Goal: Communication & Community: Ask a question

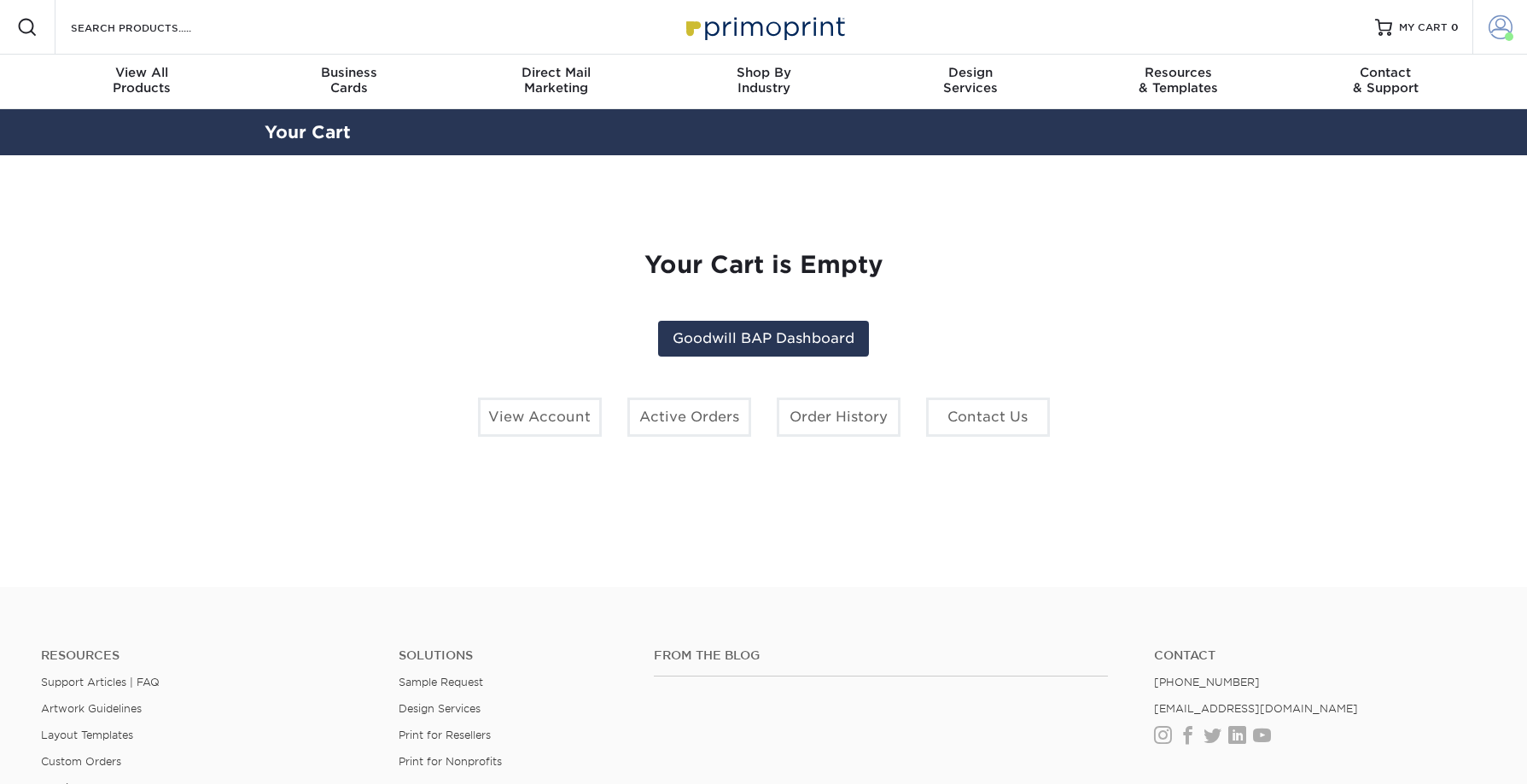
click at [1500, 26] on span at bounding box center [1501, 26] width 24 height 24
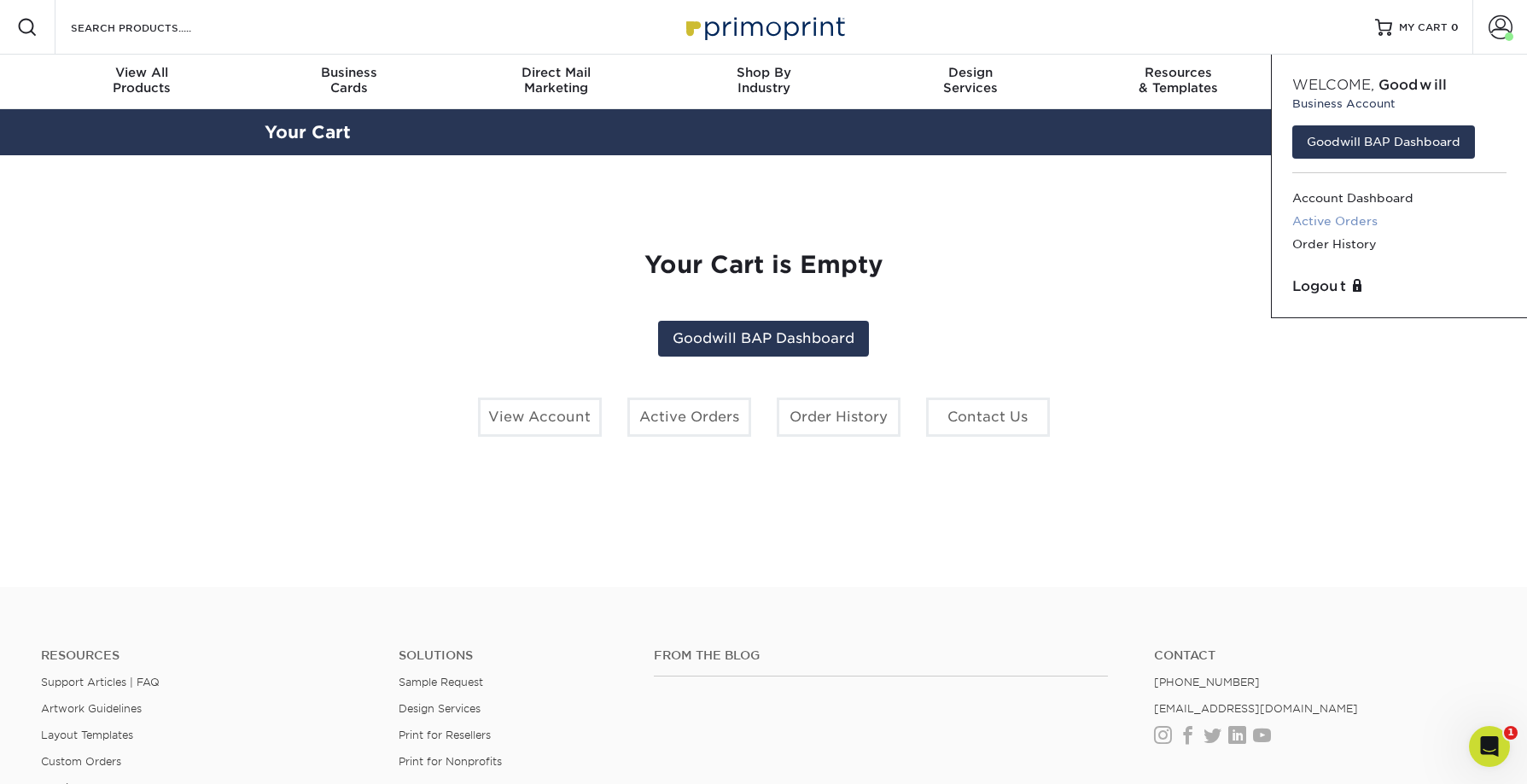
click at [1349, 224] on link "Active Orders" at bounding box center [1399, 221] width 214 height 23
click at [1331, 222] on link "Active Orders" at bounding box center [1399, 221] width 214 height 23
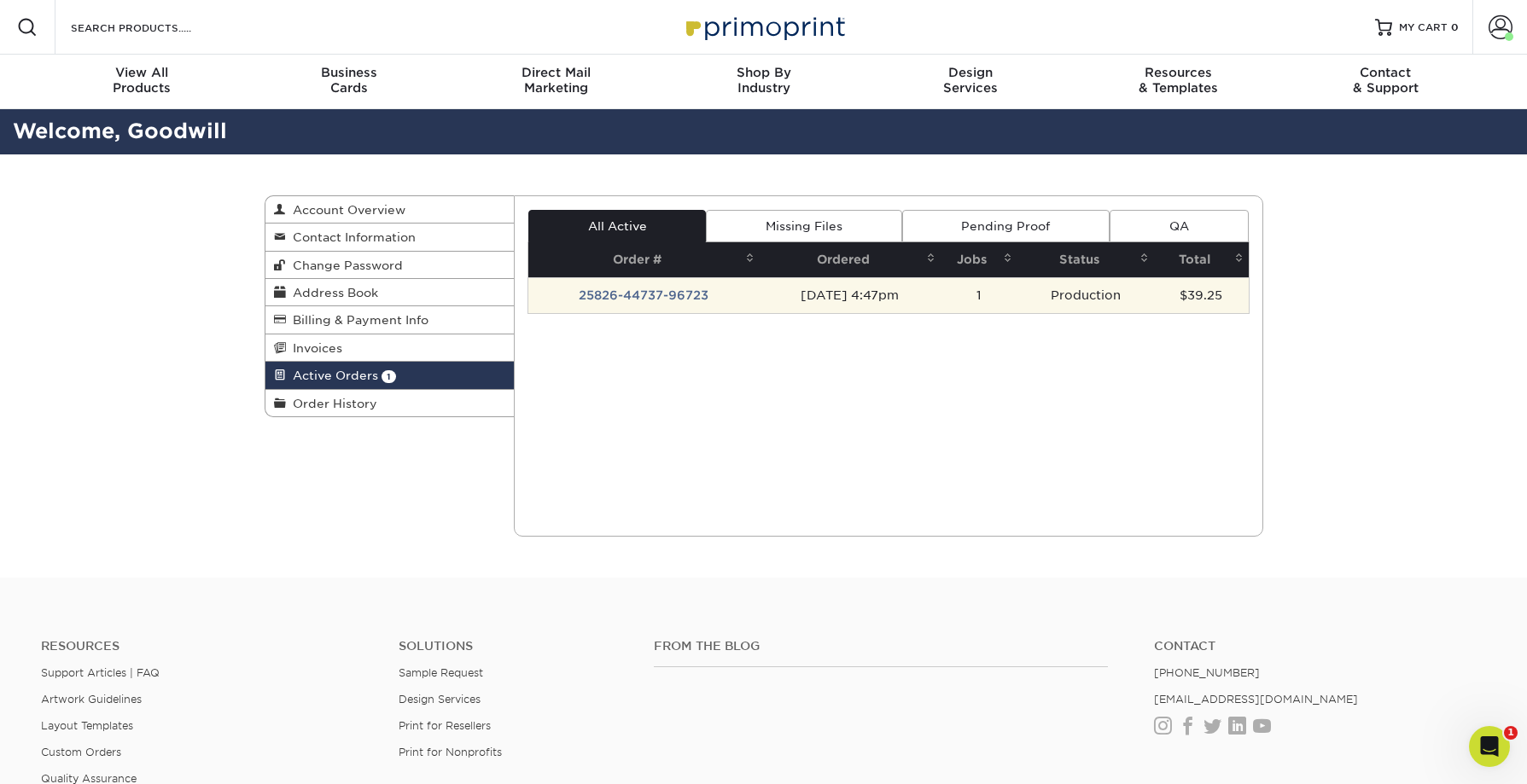
click at [690, 297] on td "25826-44737-96723" at bounding box center [644, 295] width 232 height 36
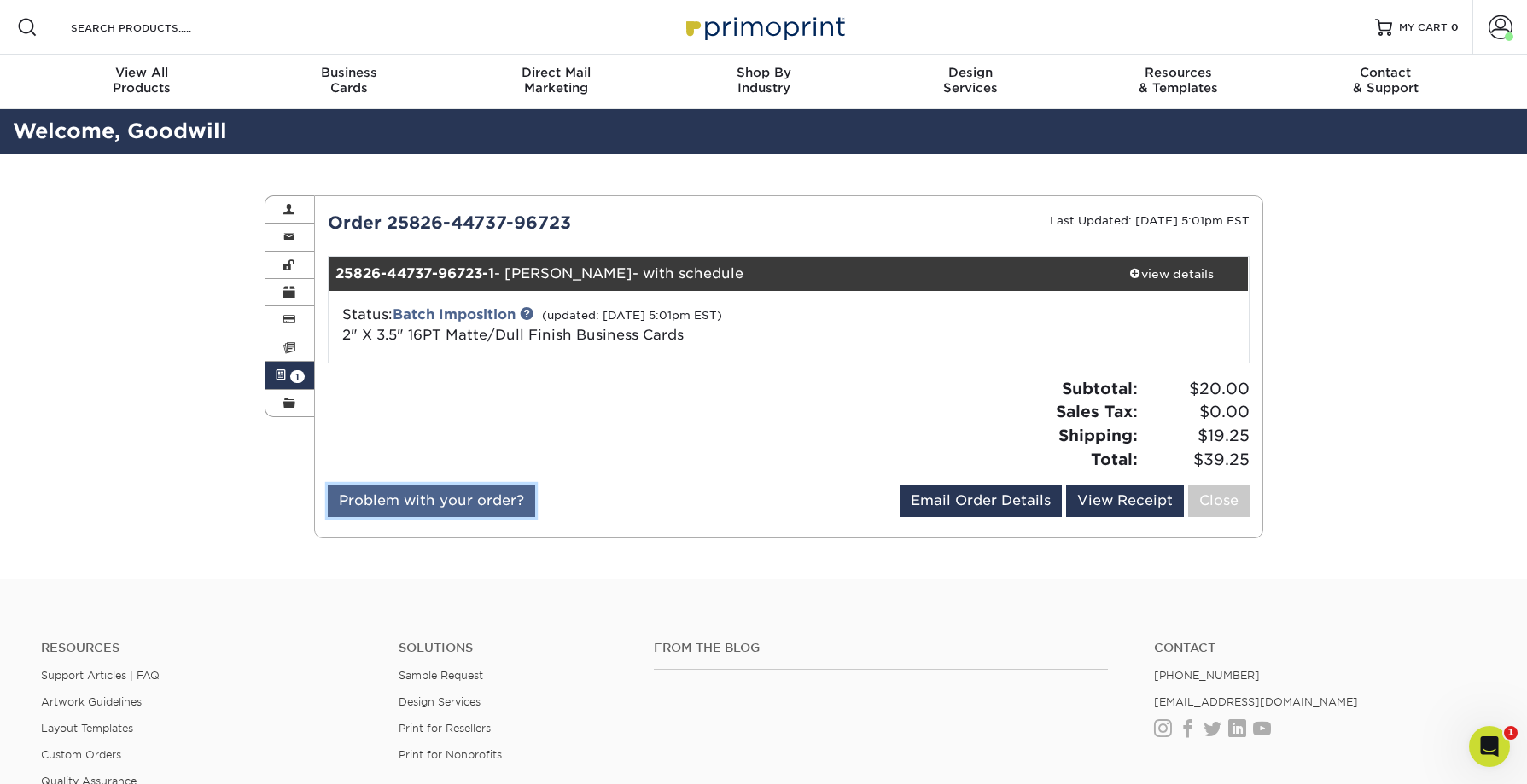
click at [502, 504] on link "Problem with your order?" at bounding box center [431, 500] width 207 height 33
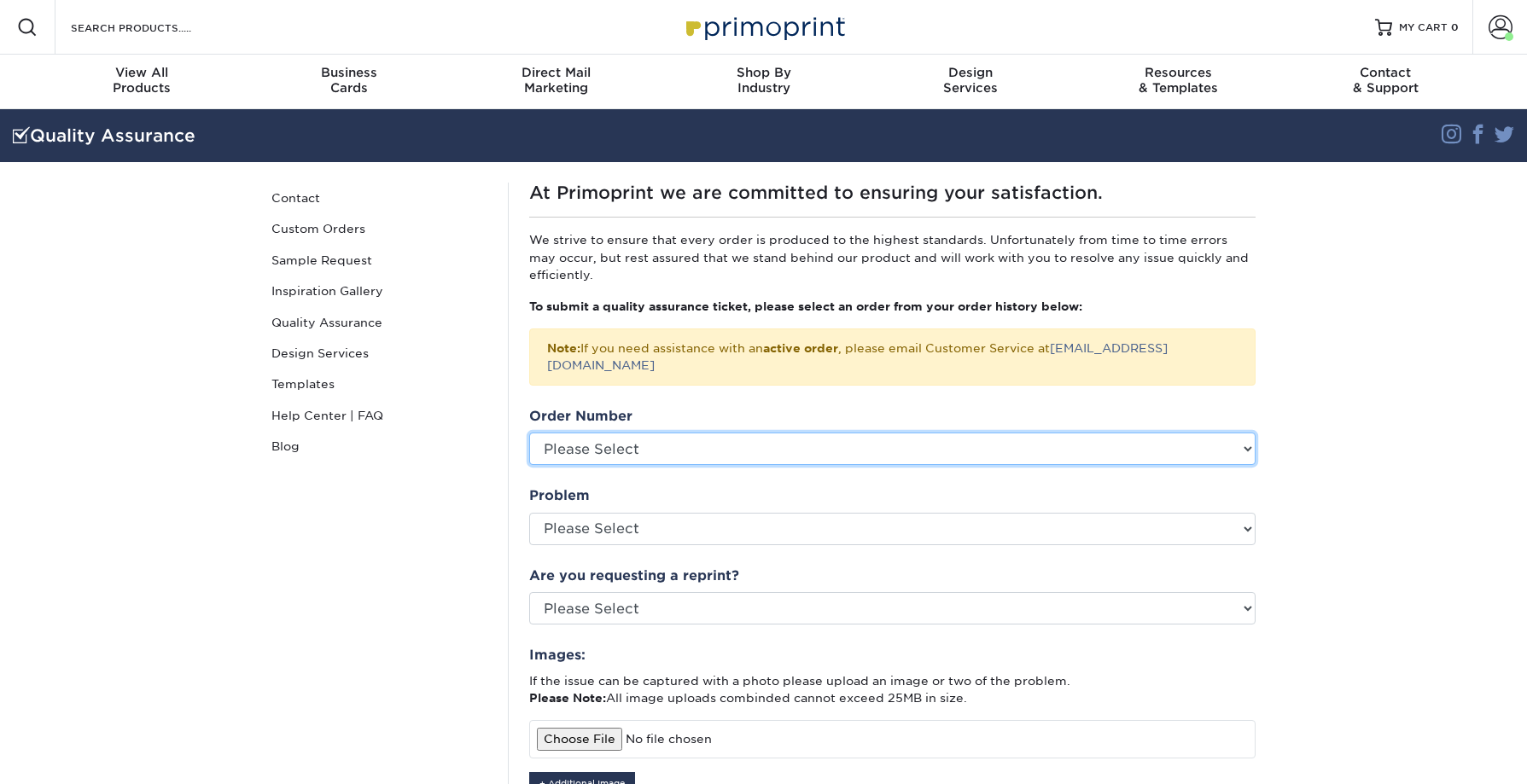
click at [641, 433] on select "Please Select P2173108 P2169793 P2160703 P2158657 P2155606 P2140646 P2137690 P2…" at bounding box center [893, 448] width 726 height 33
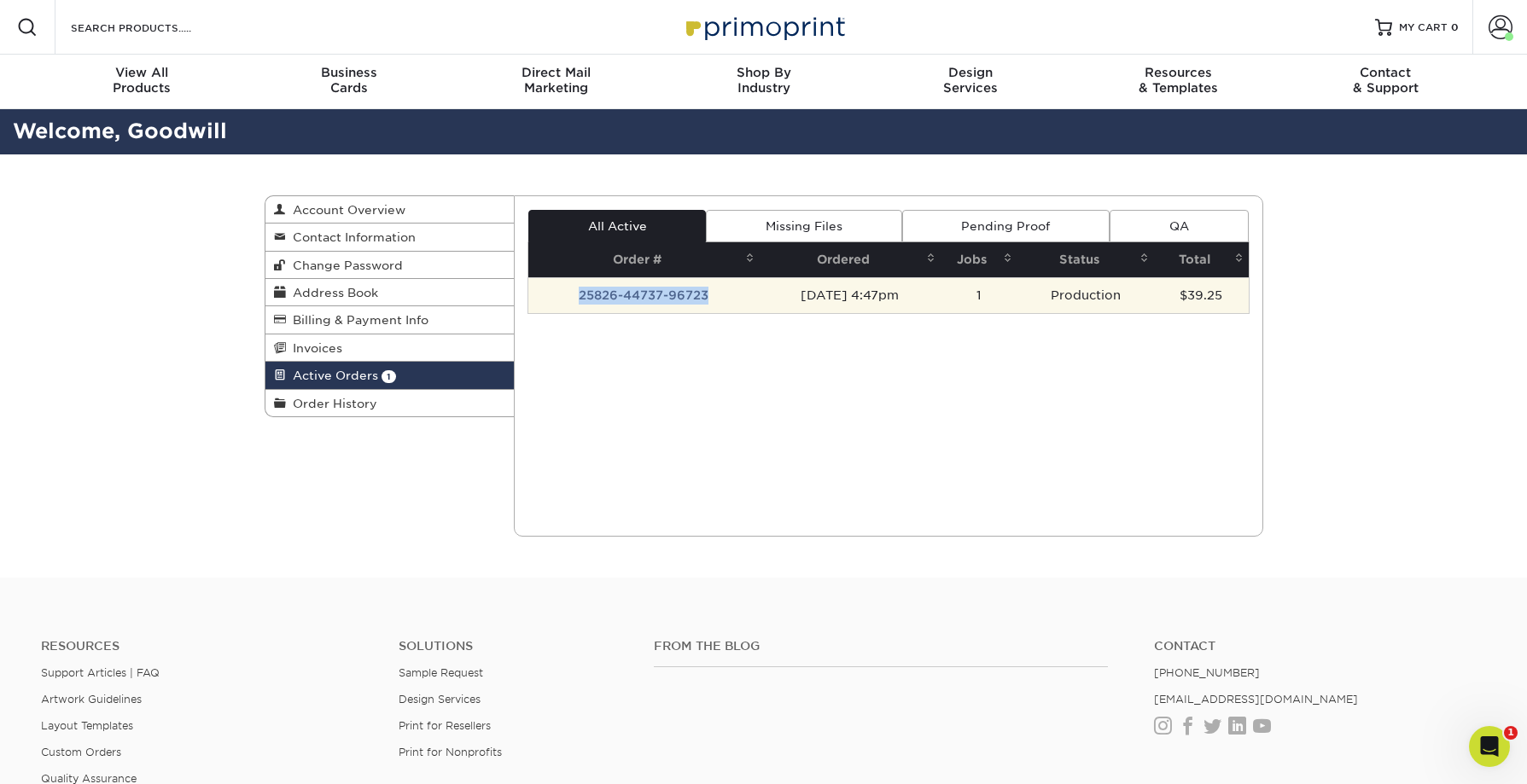
drag, startPoint x: 568, startPoint y: 298, endPoint x: 701, endPoint y: 298, distance: 133.0
click at [701, 298] on td "25826-44737-96723" at bounding box center [644, 295] width 232 height 36
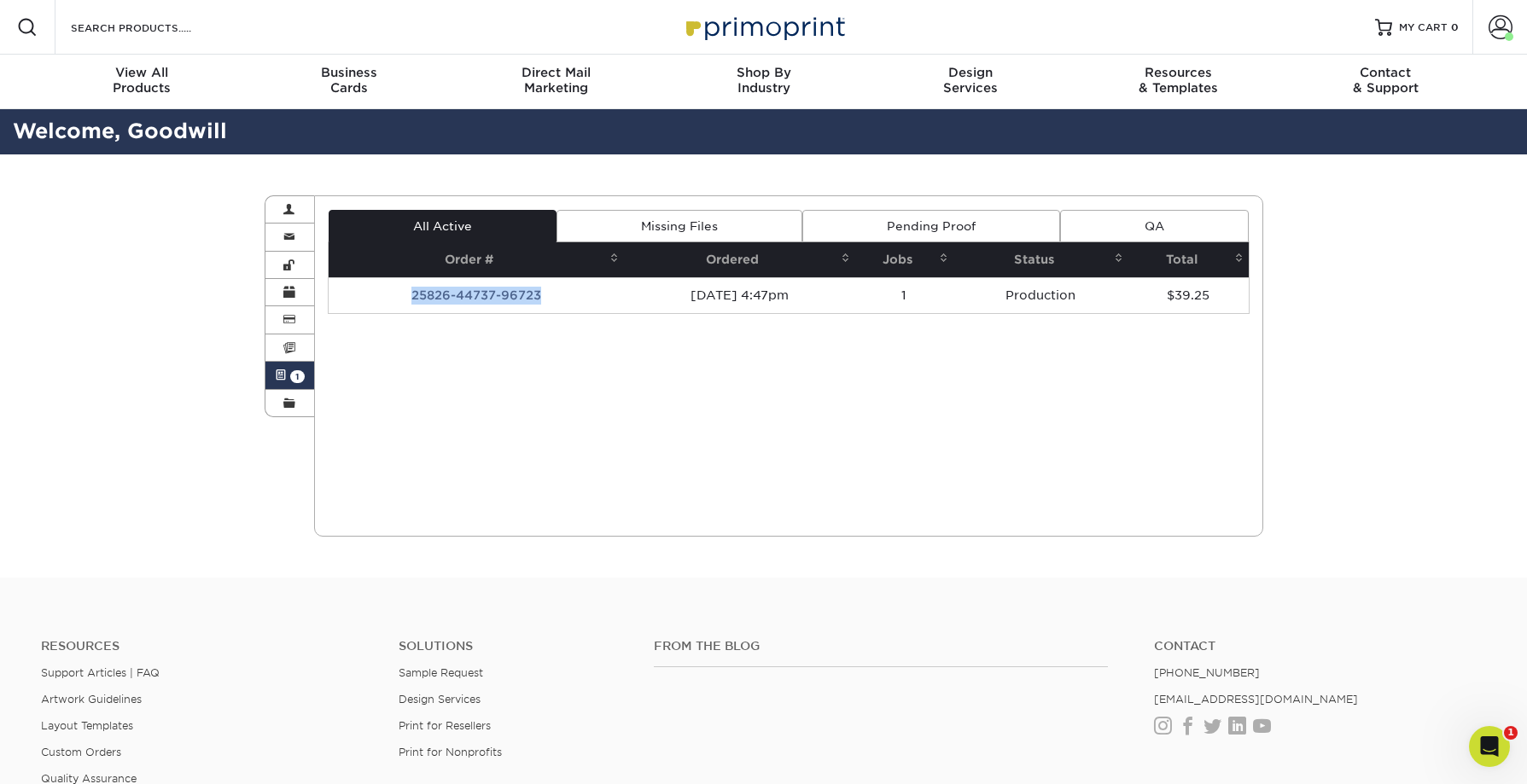
copy td "25826-44737-96723"
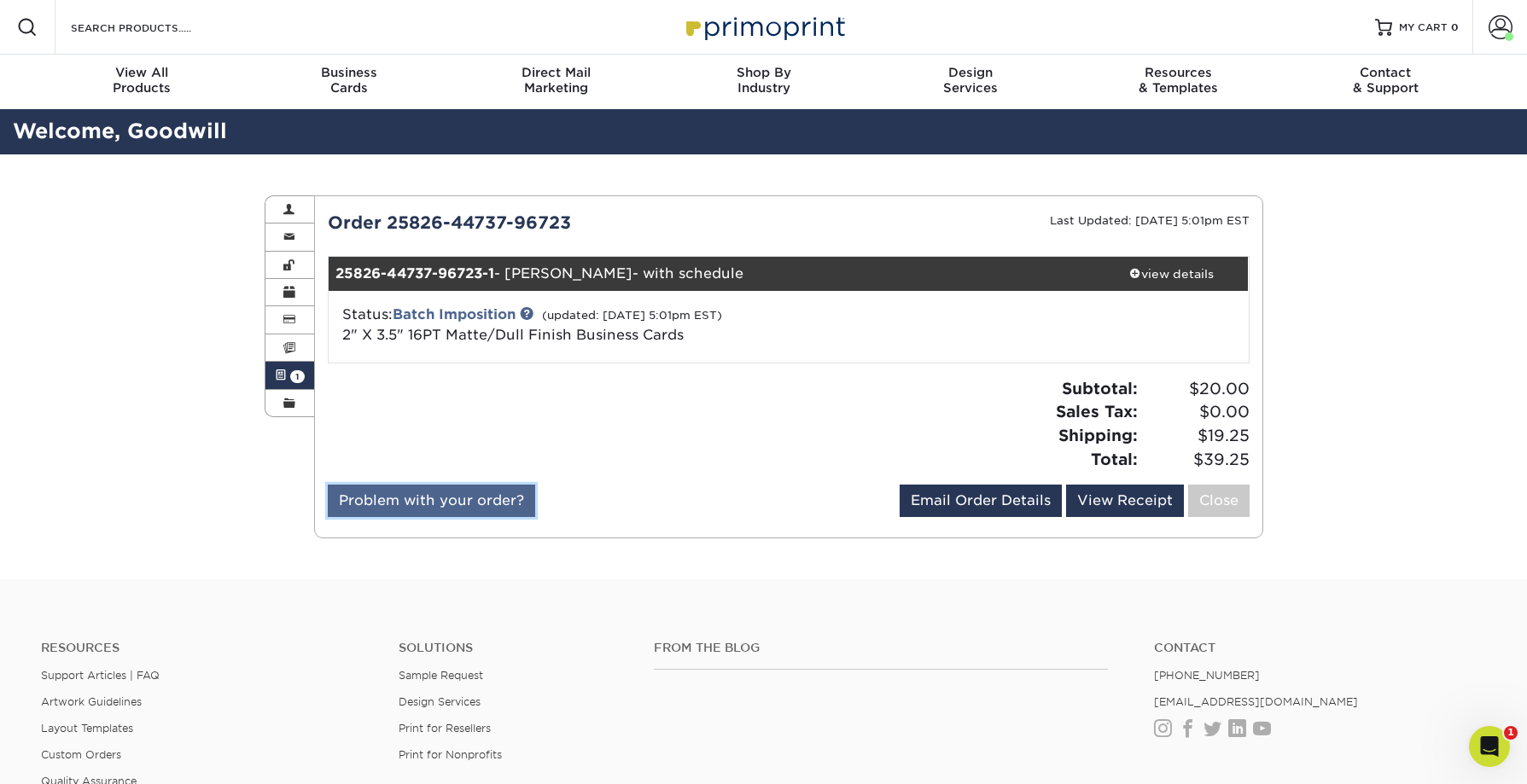
click at [456, 506] on link "Problem with your order?" at bounding box center [431, 500] width 207 height 33
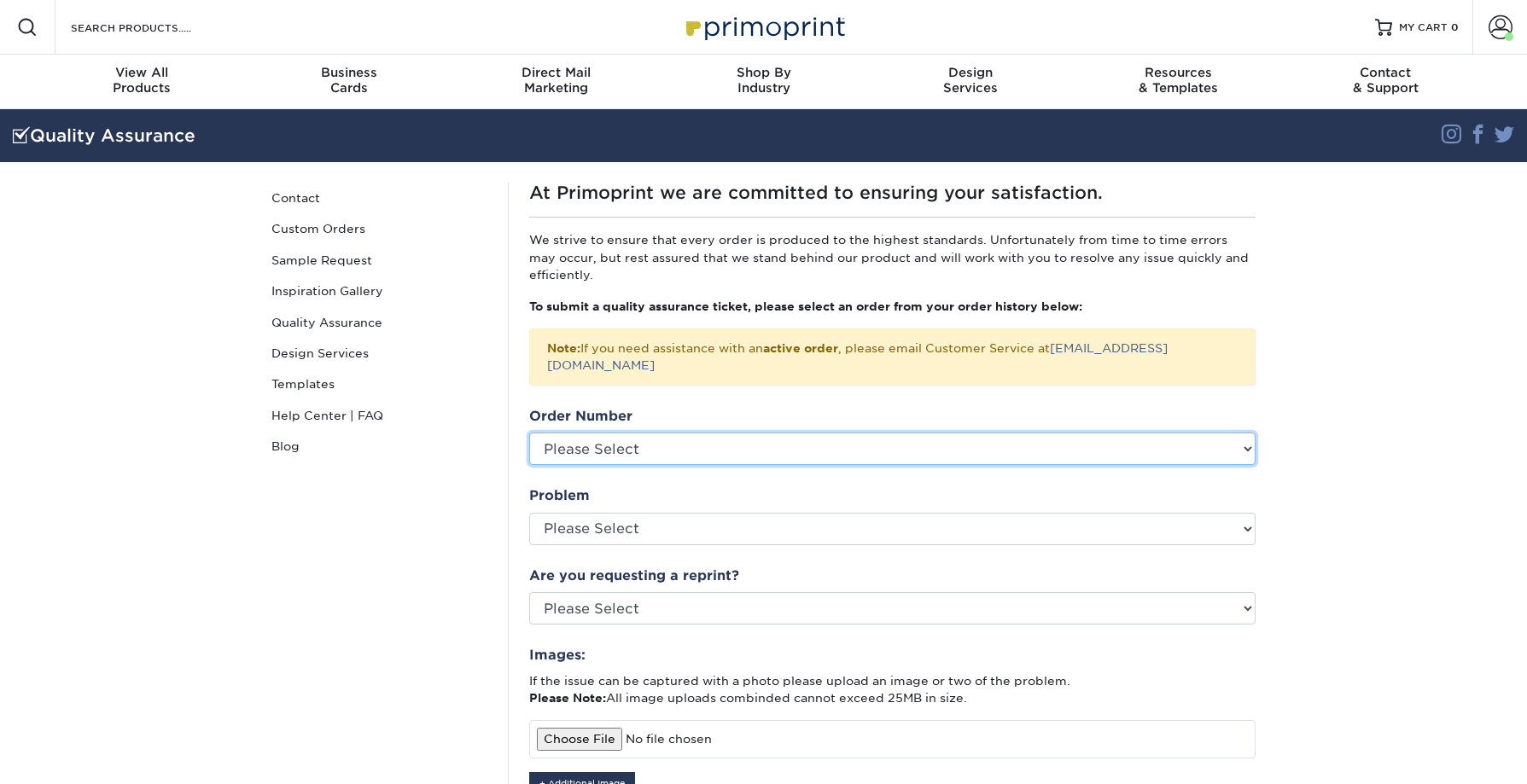
click at [578, 433] on select "Please Select P2173108 P2169793 P2160703 P2158657 P2155606 P2140646 P2137690 P2…" at bounding box center [893, 448] width 726 height 33
click at [723, 433] on select "Please Select P2173108 P2169793 P2160703 P2158657 P2155606 P2140646 P2137690 P2…" at bounding box center [893, 448] width 726 height 33
click at [795, 433] on select "Please Select P2173108 P2169793 P2160703 P2158657 P2155606 P2140646 P2137690 P2…" at bounding box center [893, 448] width 726 height 33
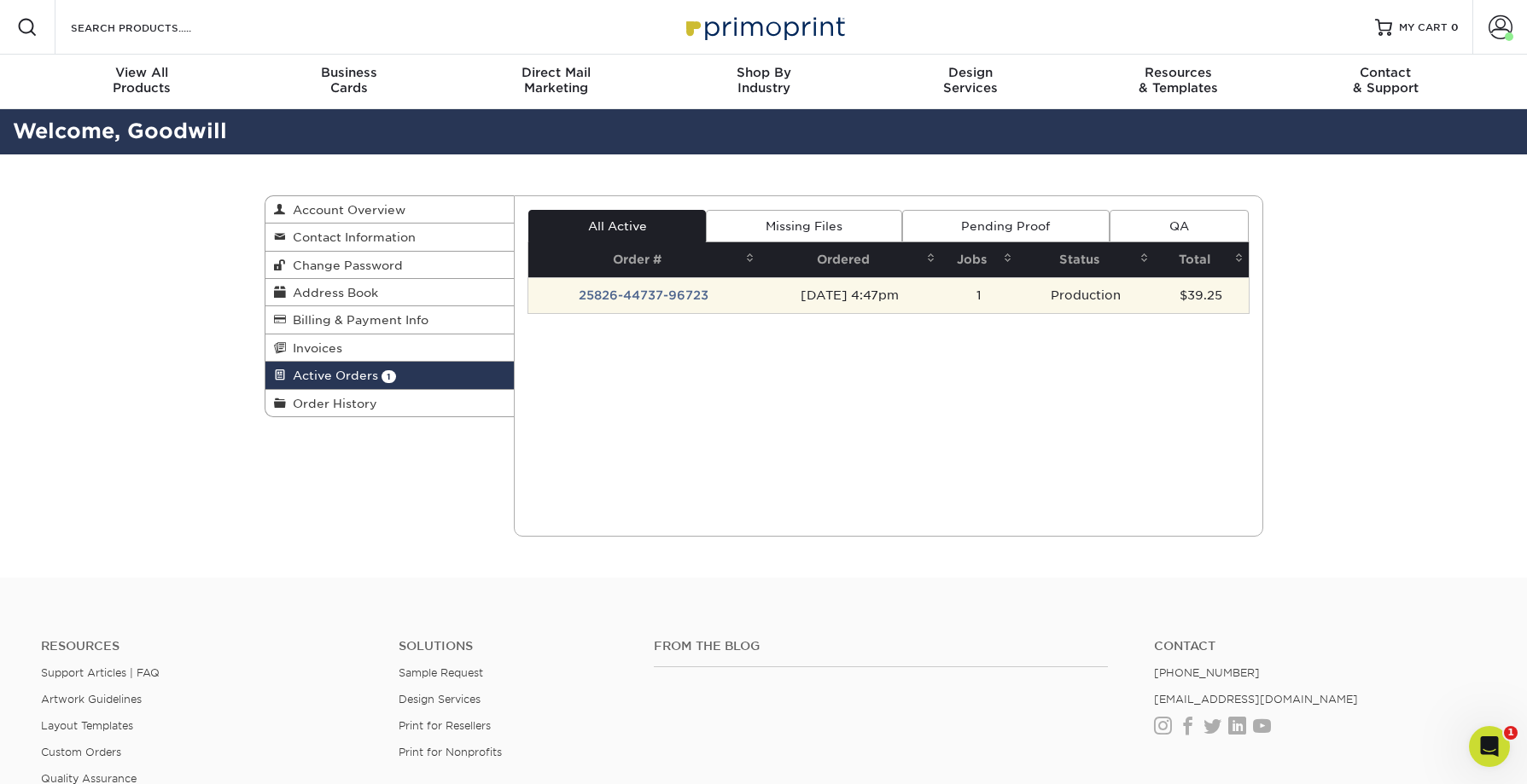
scroll to position [1, 0]
click at [686, 296] on td "25826-44737-96723" at bounding box center [644, 294] width 232 height 36
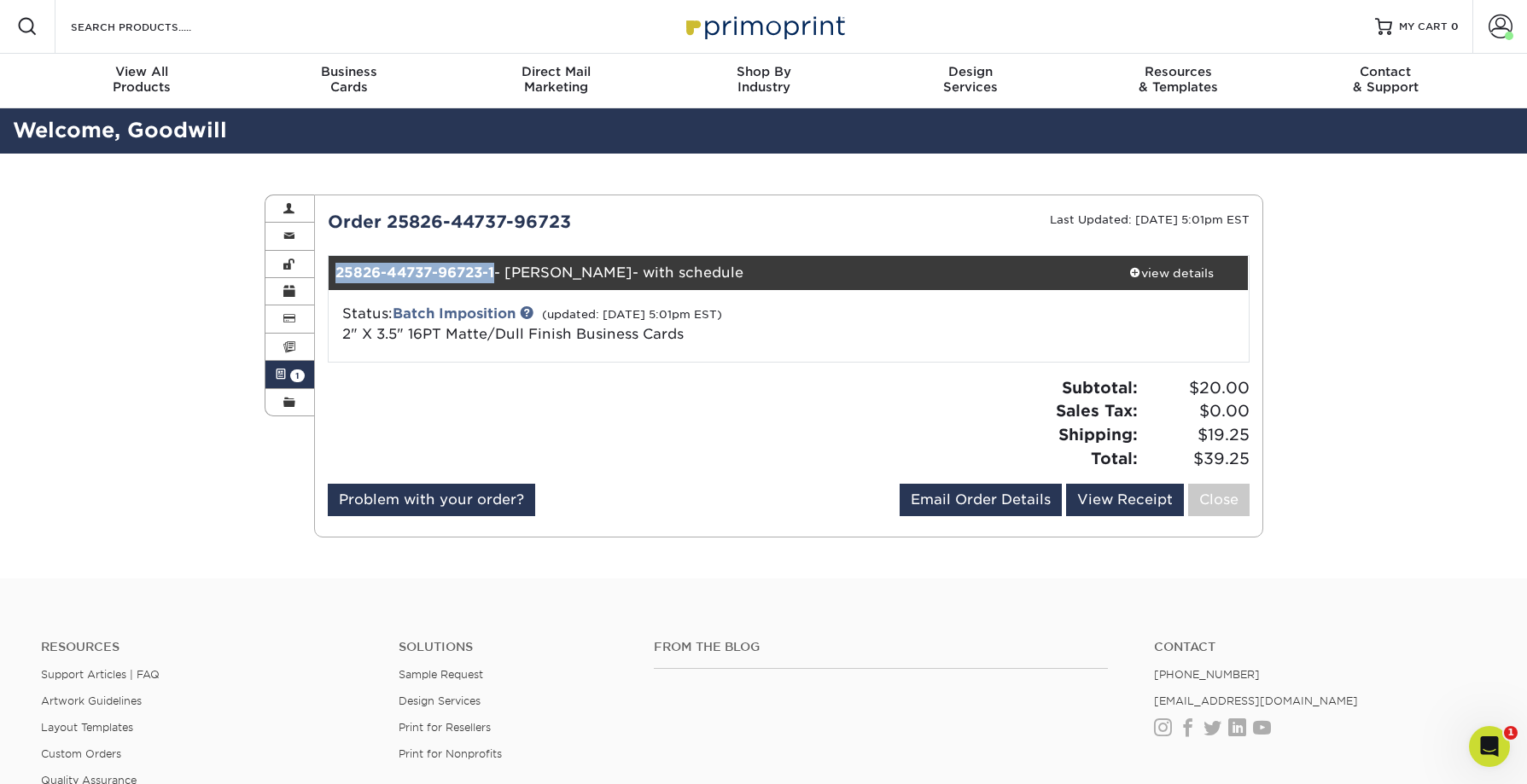
drag, startPoint x: 497, startPoint y: 276, endPoint x: 328, endPoint y: 277, distance: 169.0
click at [329, 277] on div "25826-44737-96723-1 - Clemente Morales- with schedule" at bounding box center [712, 273] width 767 height 34
copy strong "25826-44737-96723-1"
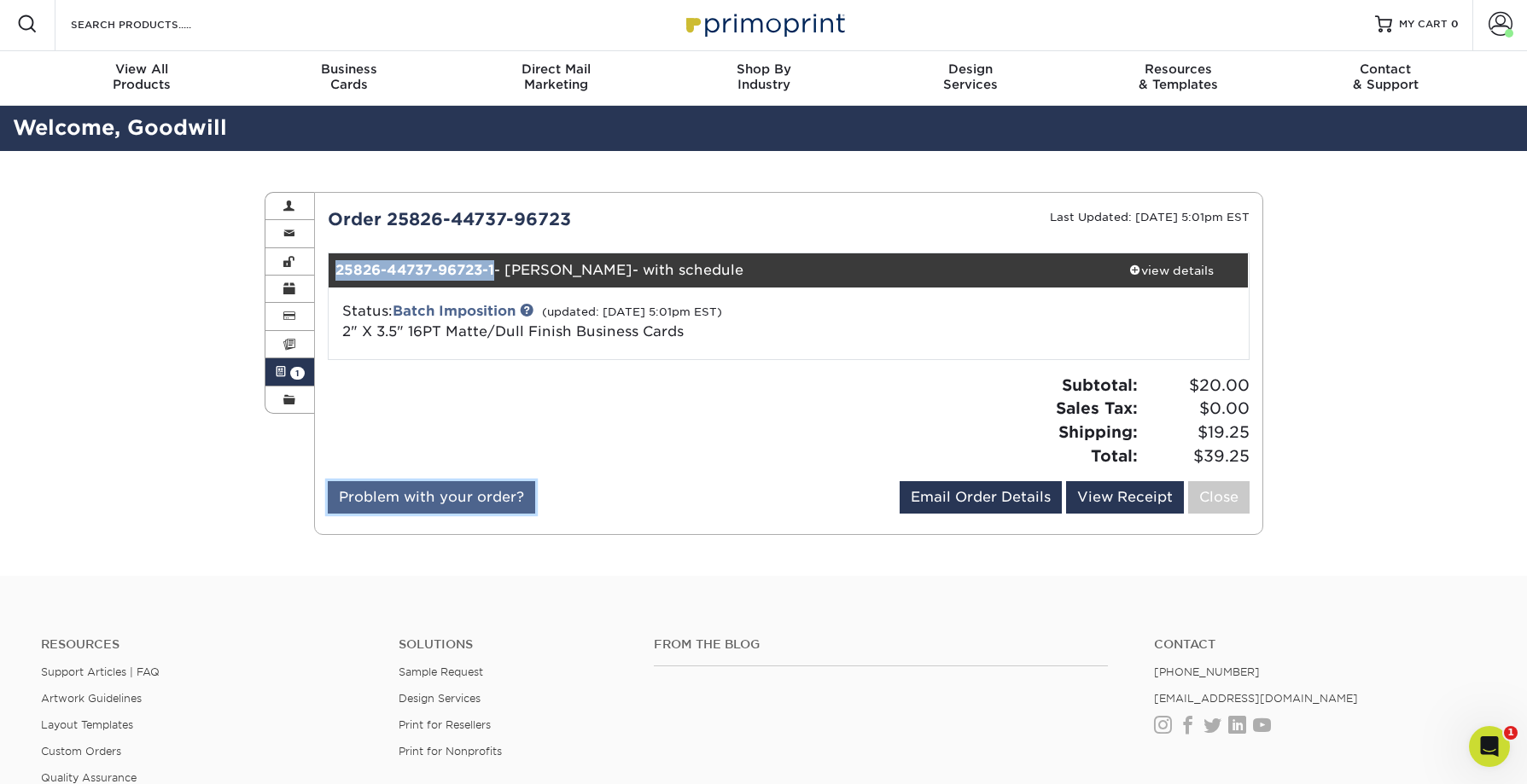
click at [495, 503] on link "Problem with your order?" at bounding box center [431, 497] width 207 height 33
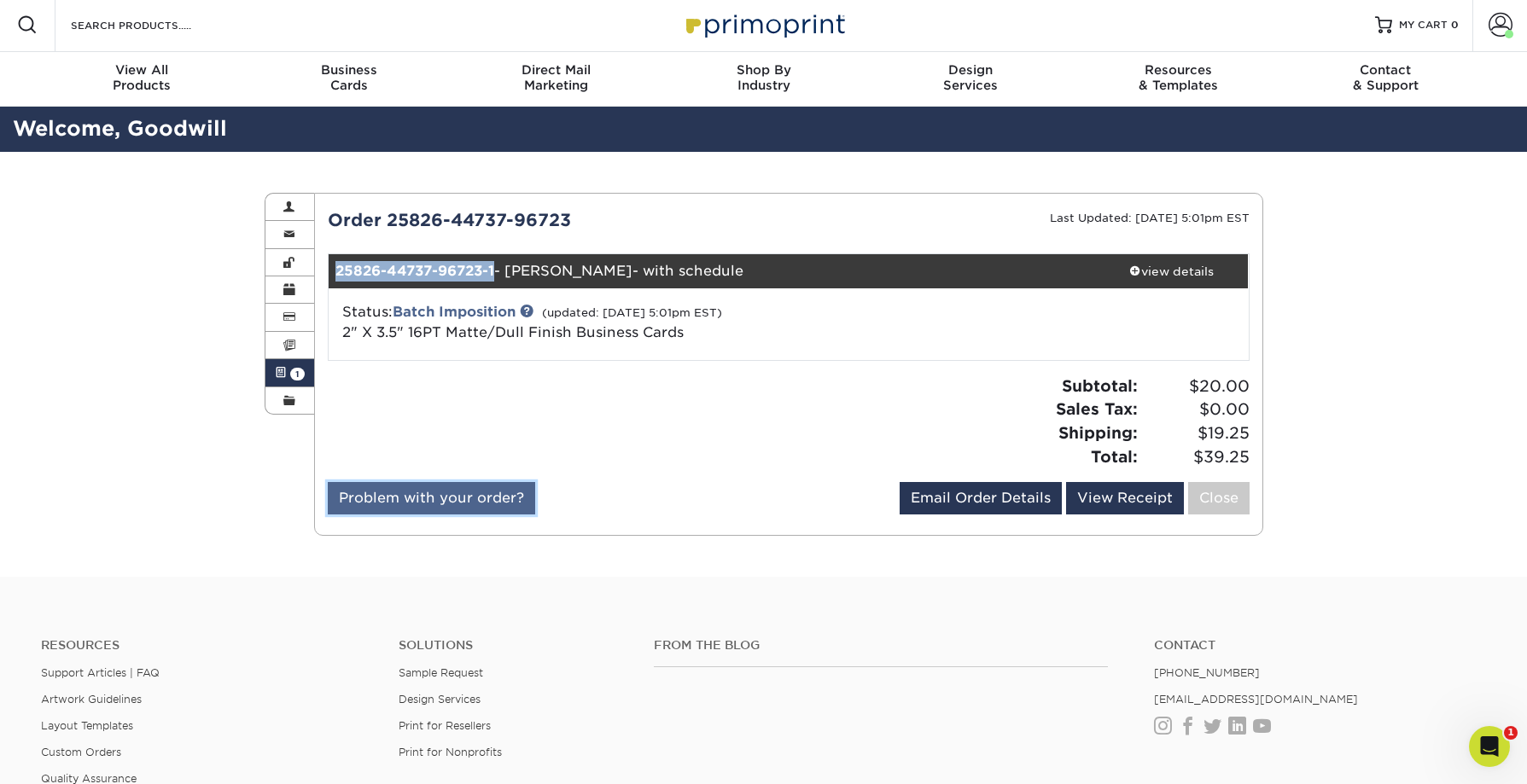
scroll to position [0, 0]
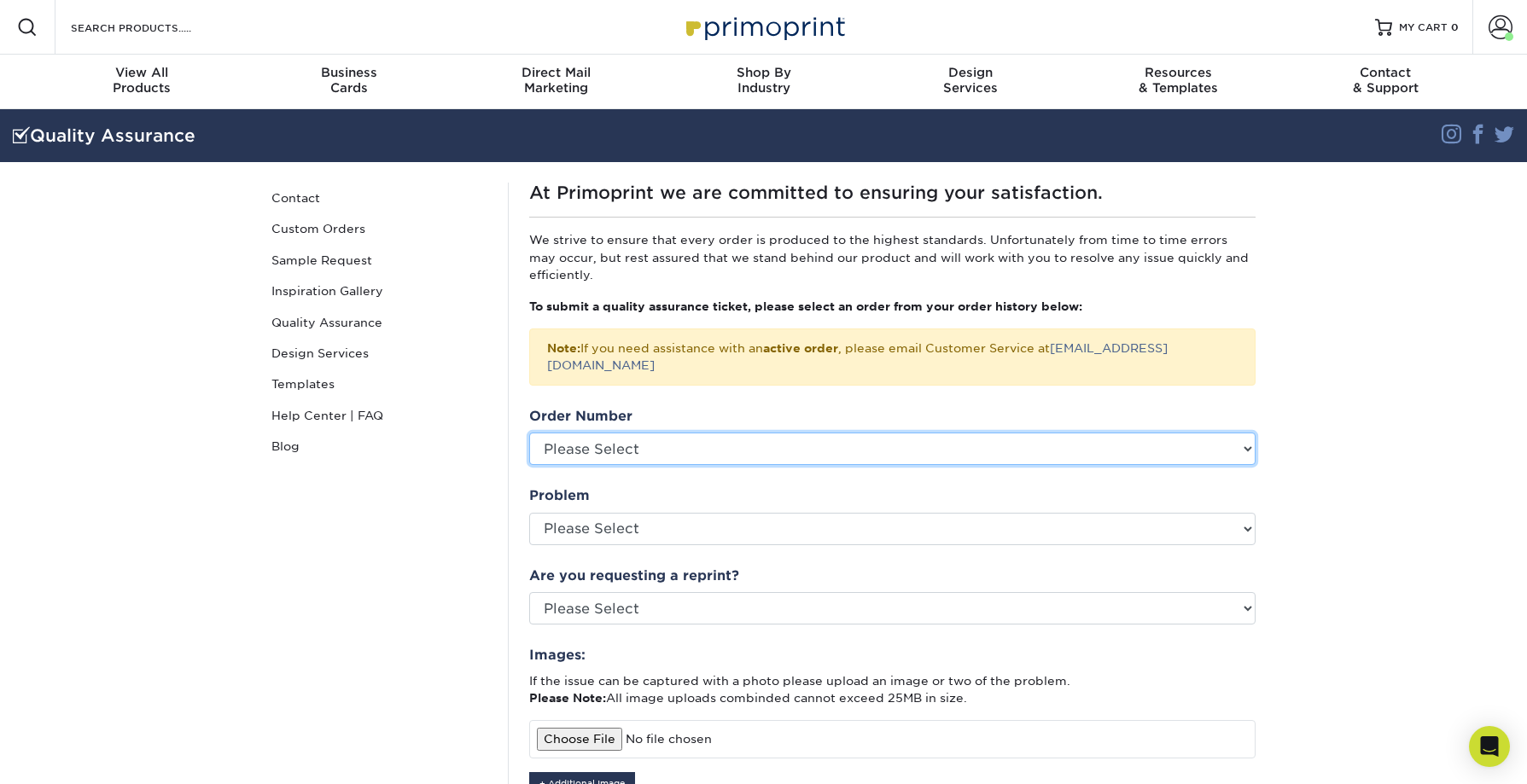
click at [610, 440] on select "Please Select P2173108 P2169793 P2160703 P2158657 P2155606 P2140646 P2137690 P2…" at bounding box center [893, 448] width 726 height 33
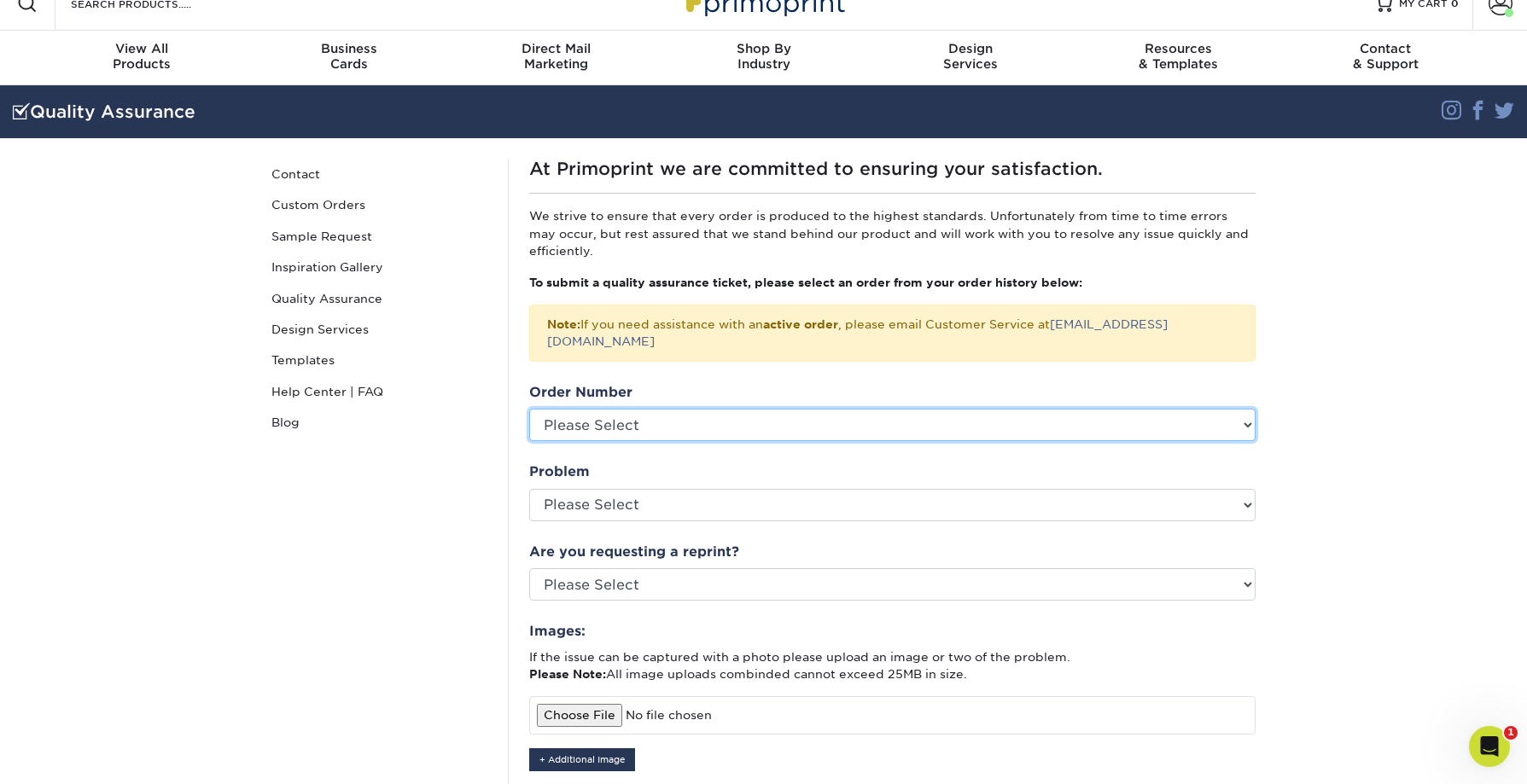
scroll to position [25, 0]
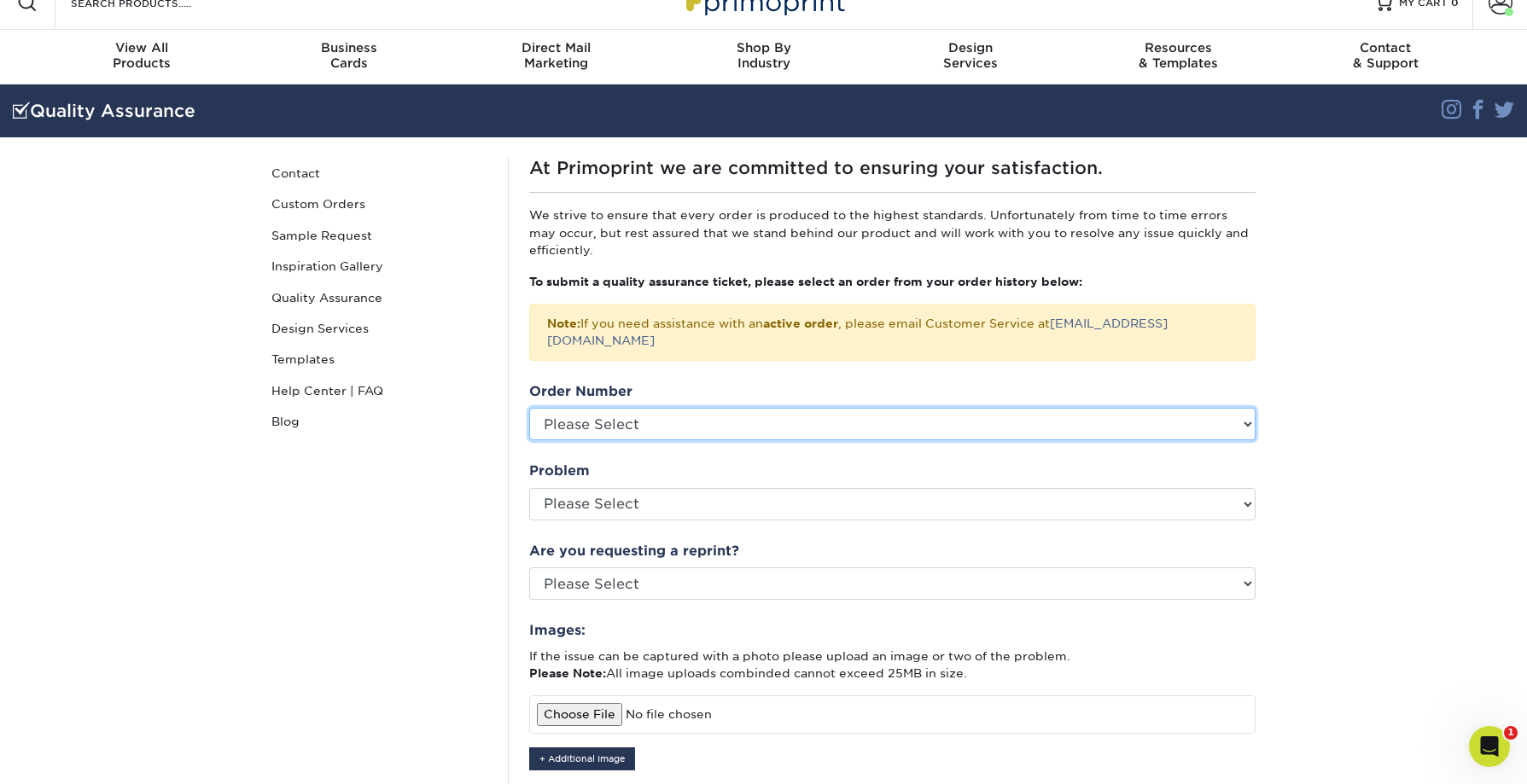
click at [742, 408] on select "Please Select P2173108 P2169793 P2160703 P2158657 P2155606 P2140646 P2137690 P2…" at bounding box center [893, 424] width 726 height 33
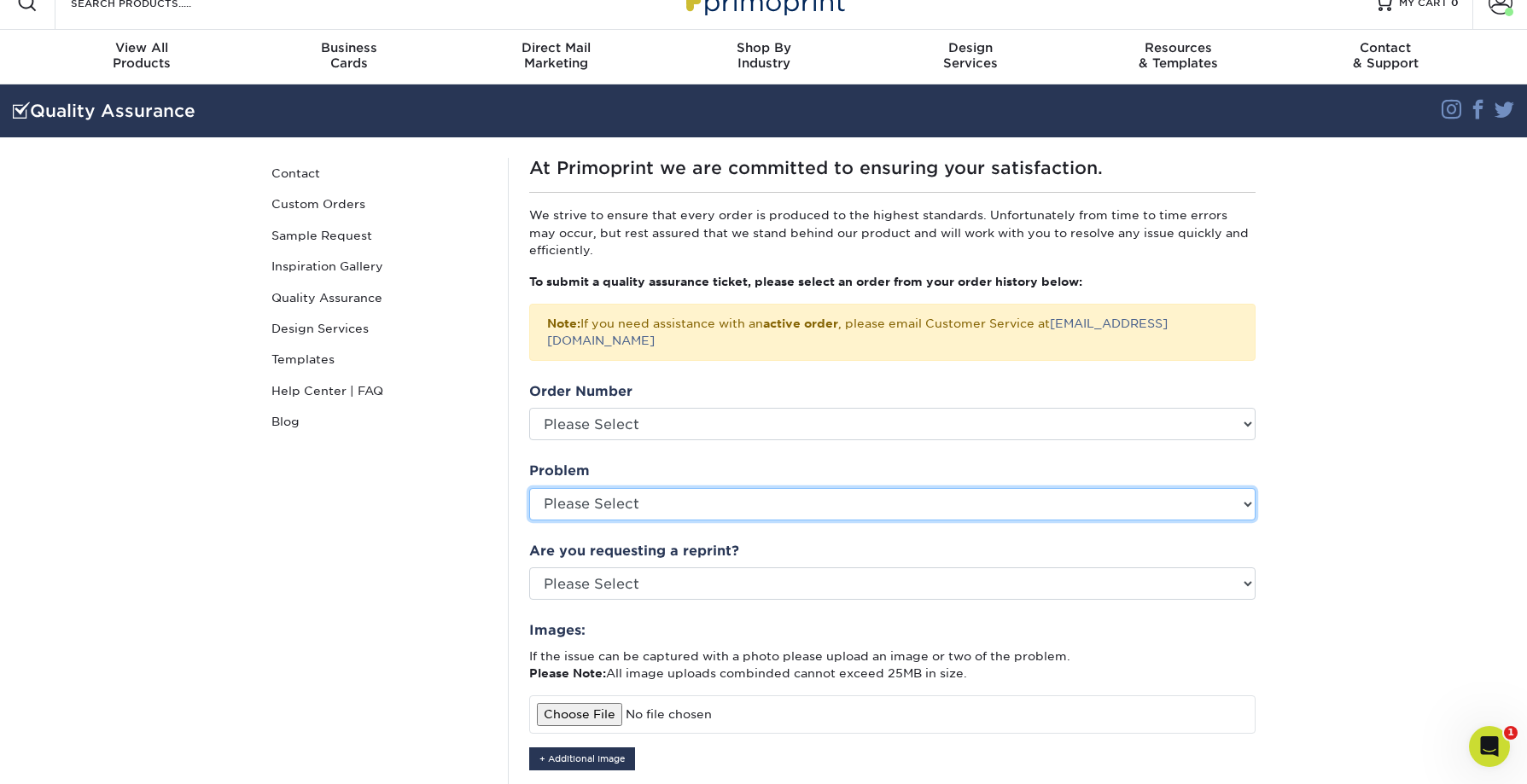
click at [649, 488] on select "Please Select Coating Missing Images Bindery Color Cutting Missing Hardware Shi…" at bounding box center [893, 504] width 726 height 33
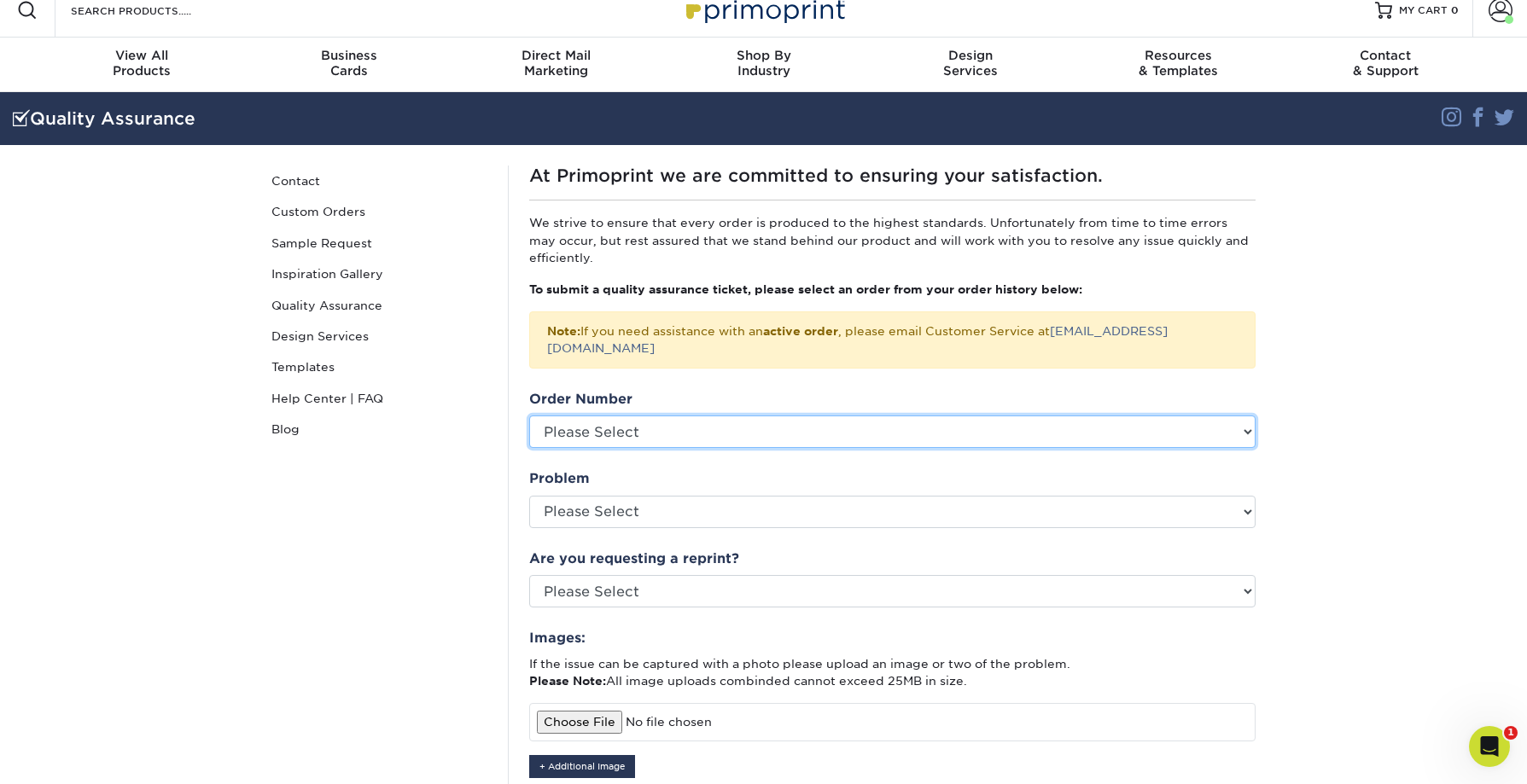
click at [664, 416] on select "Please Select P2173108 P2169793 P2160703 P2158657 P2155606 P2140646 P2137690 P2…" at bounding box center [893, 432] width 726 height 33
click at [530, 416] on select "Please Select P2173108 P2169793 P2160703 P2158657 P2155606 P2140646 P2137690 P2…" at bounding box center [893, 432] width 726 height 33
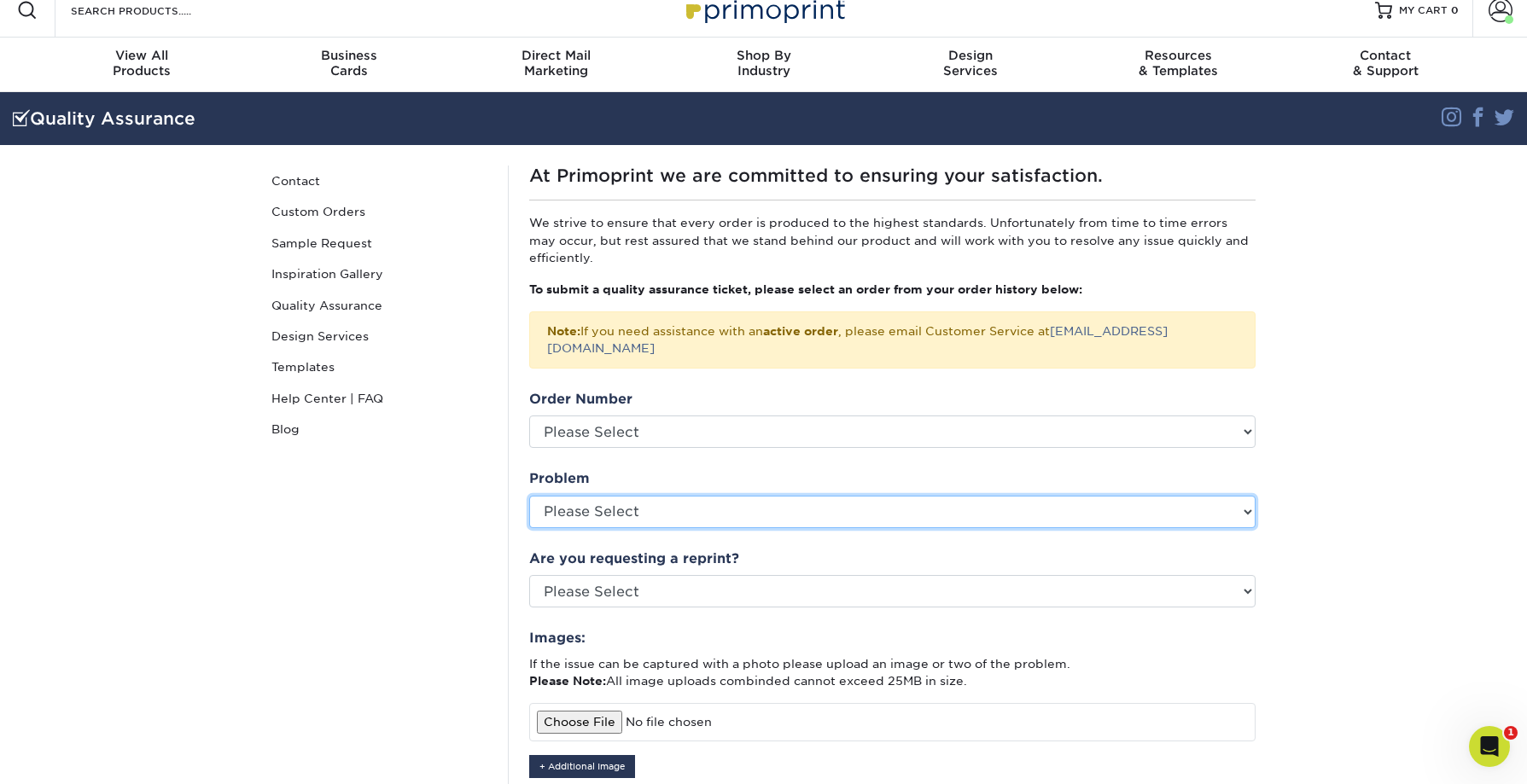
click at [687, 500] on select "Please Select Coating Missing Images Bindery Color Cutting Missing Hardware Shi…" at bounding box center [893, 512] width 726 height 33
select select "Other: Please Describe"
click at [530, 496] on select "Please Select Coating Missing Images Bindery Color Cutting Missing Hardware Shi…" at bounding box center [893, 512] width 726 height 33
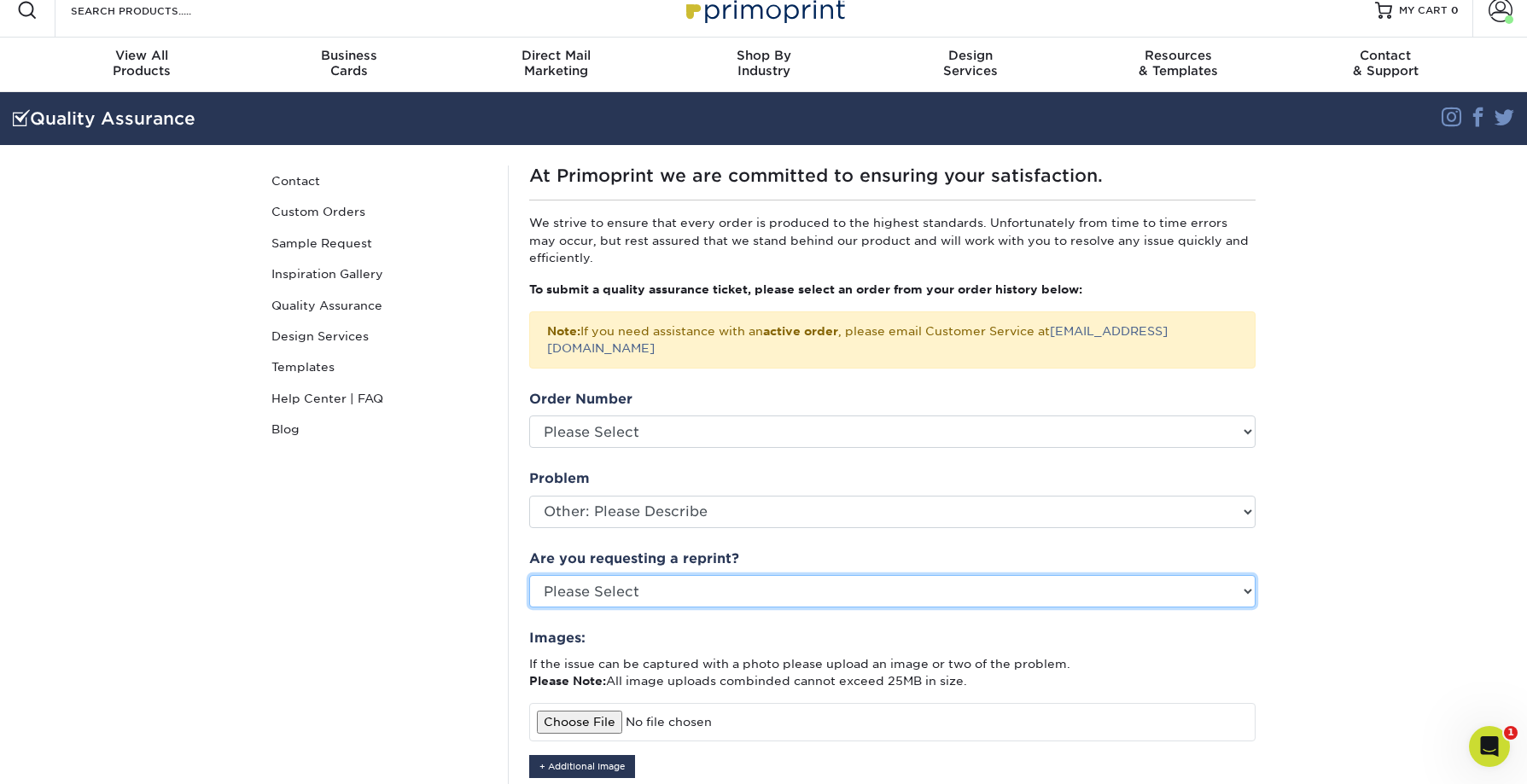
click at [668, 575] on select "Please Select Yes No Other" at bounding box center [893, 591] width 726 height 33
select select "no"
click at [530, 575] on select "Please Select Yes No Other" at bounding box center [893, 591] width 726 height 33
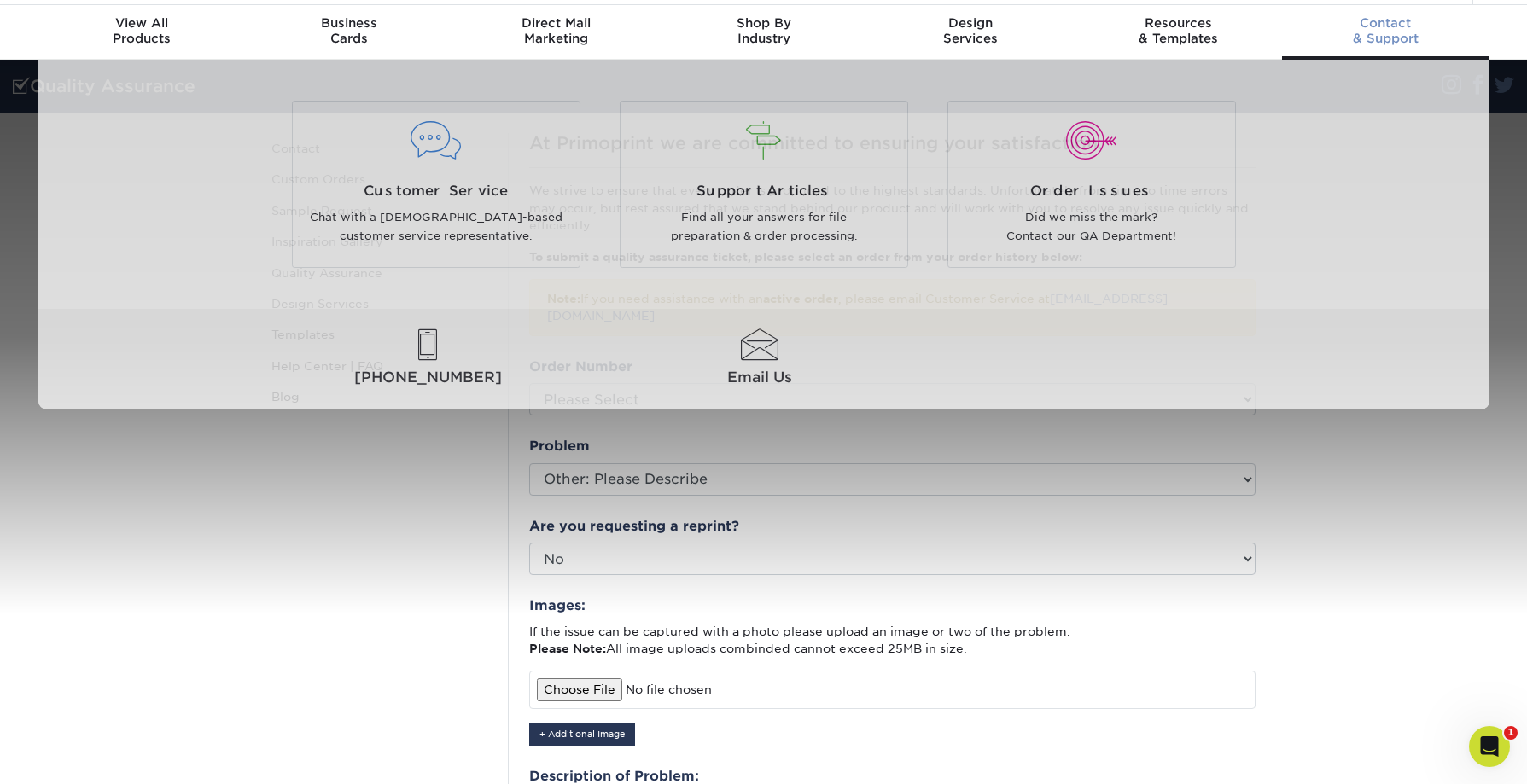
click at [1390, 35] on div "Contact & Support" at bounding box center [1385, 30] width 207 height 31
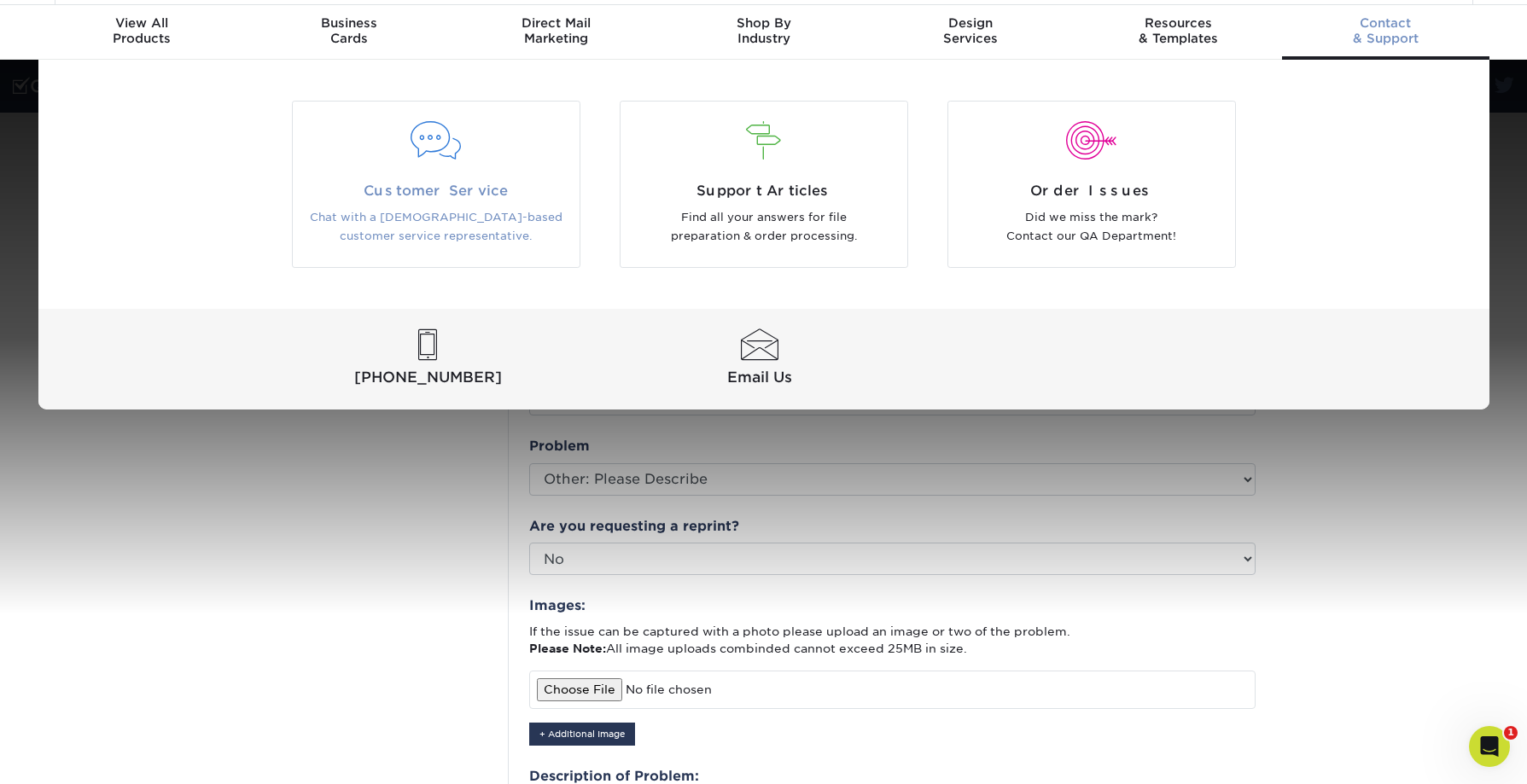
click at [445, 184] on span "Customer Service" at bounding box center [436, 190] width 261 height 20
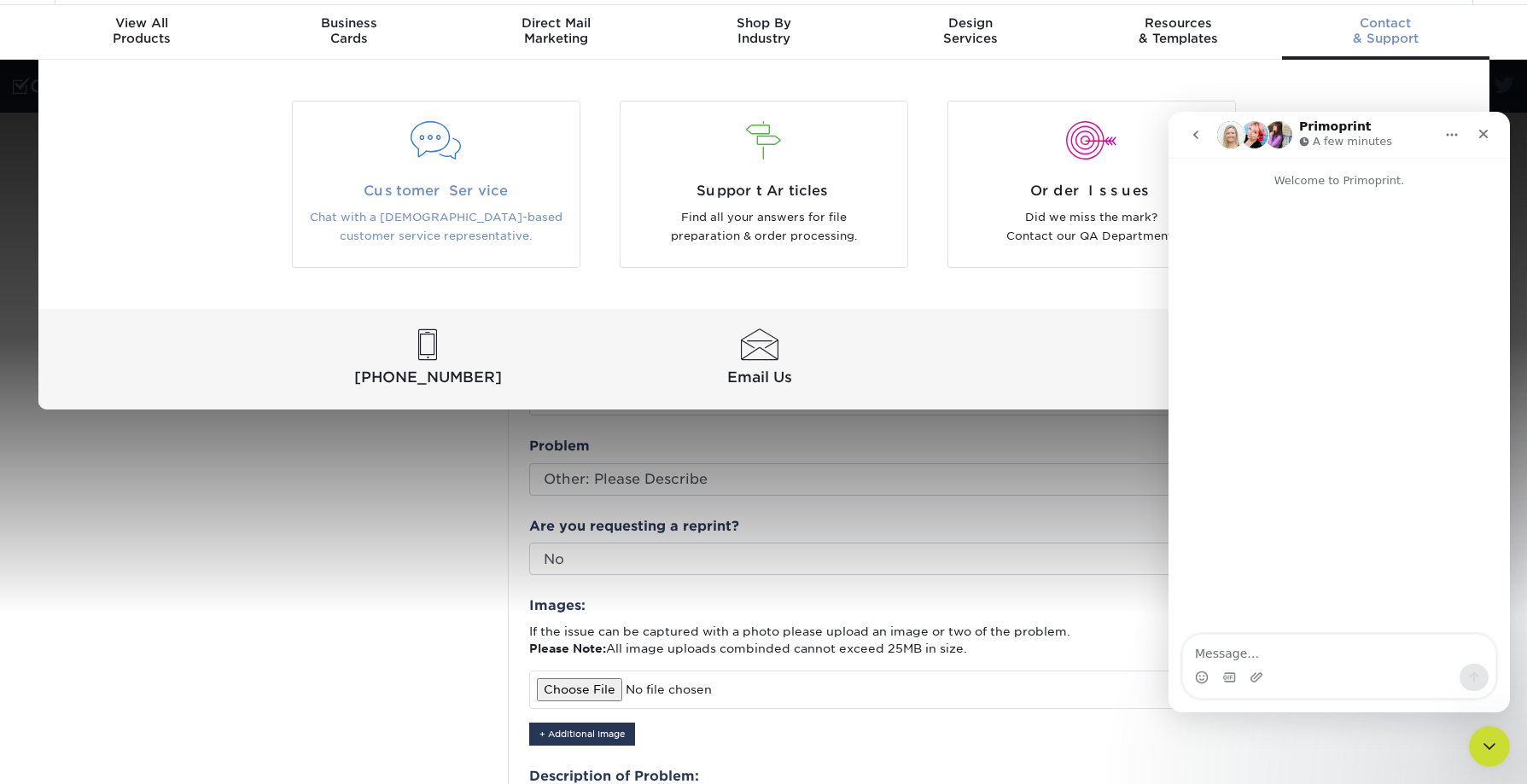
scroll to position [0, 0]
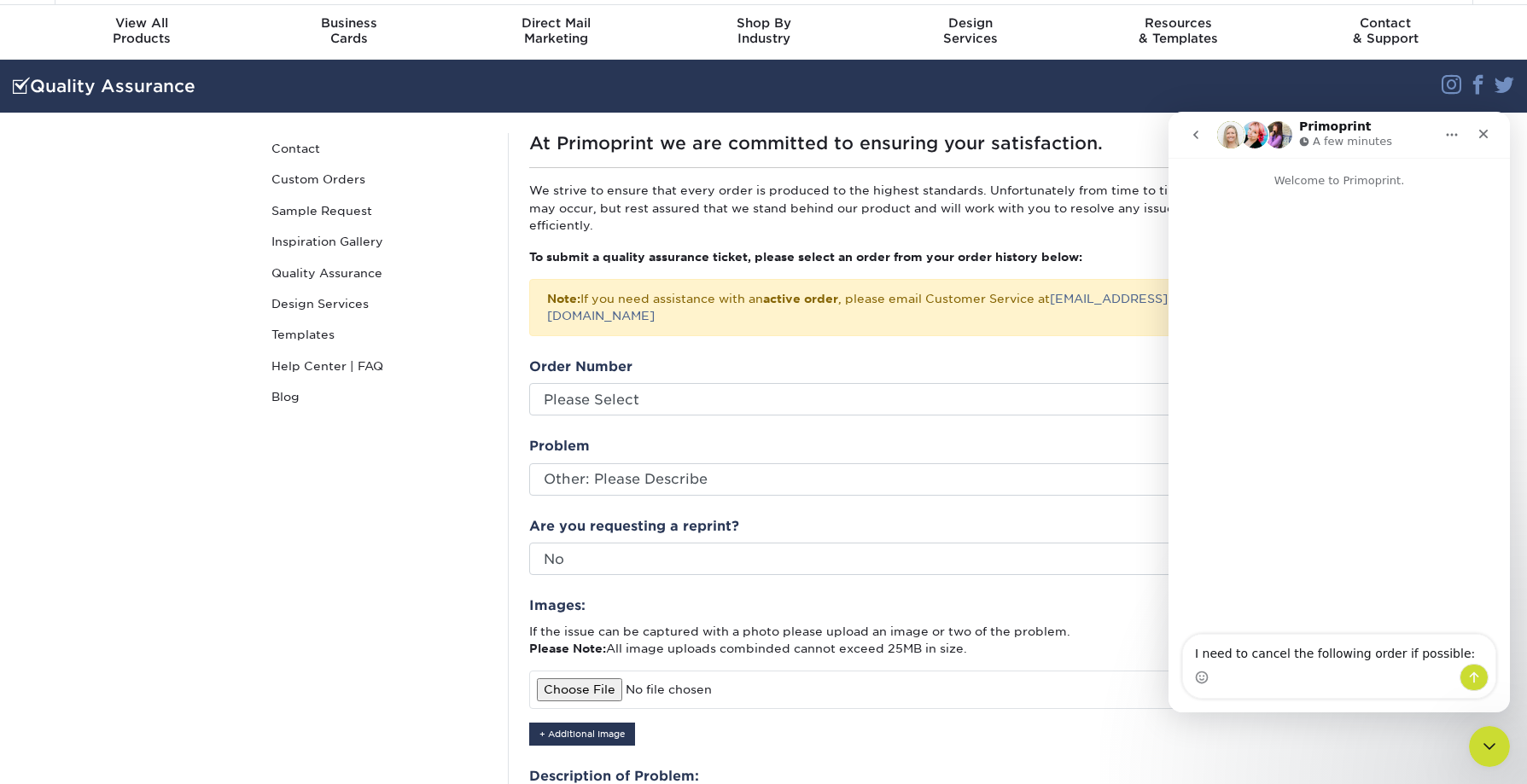
type textarea "I need to cancel the following order if possible: 25826-44737-96723-1"
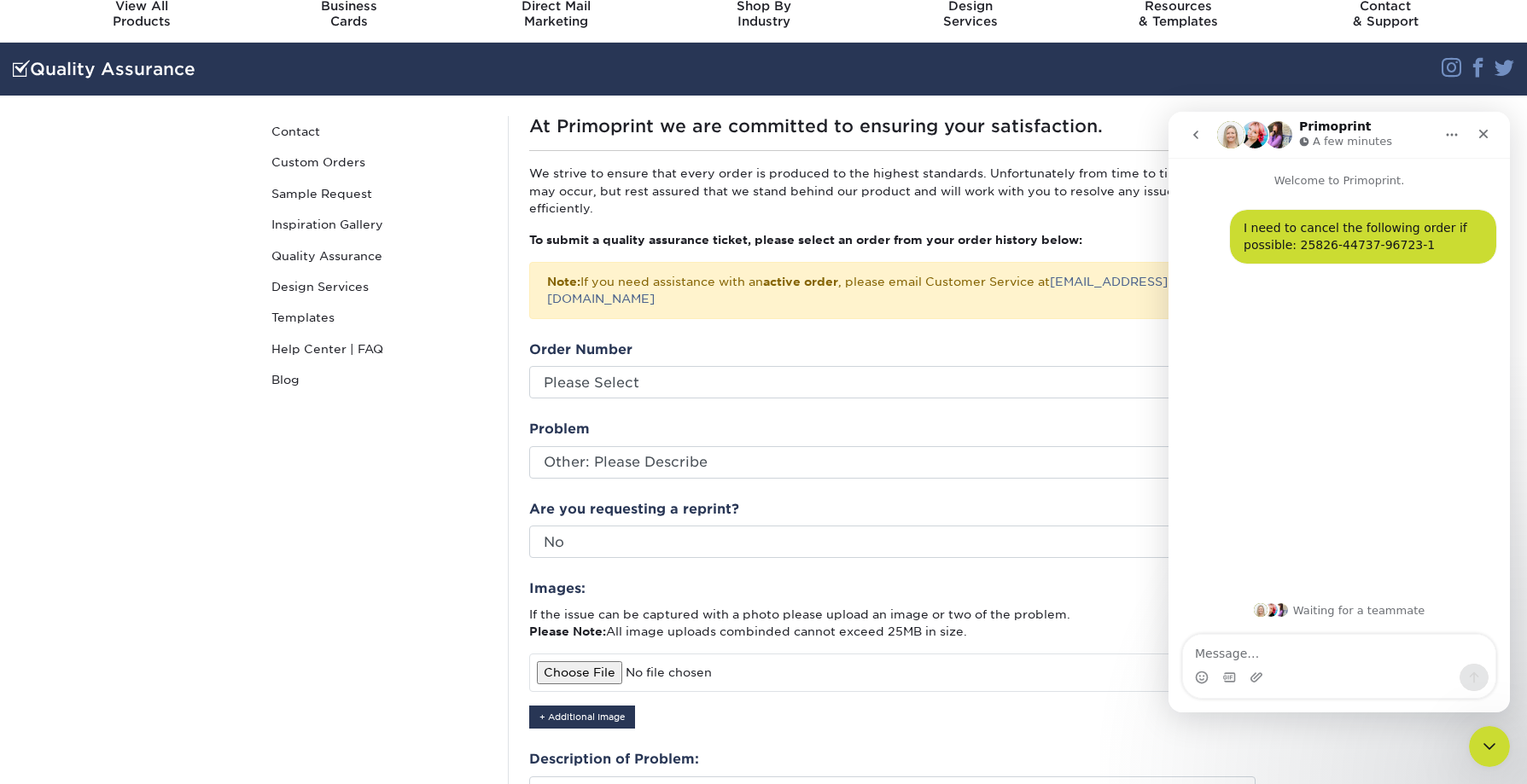
scroll to position [69, 0]
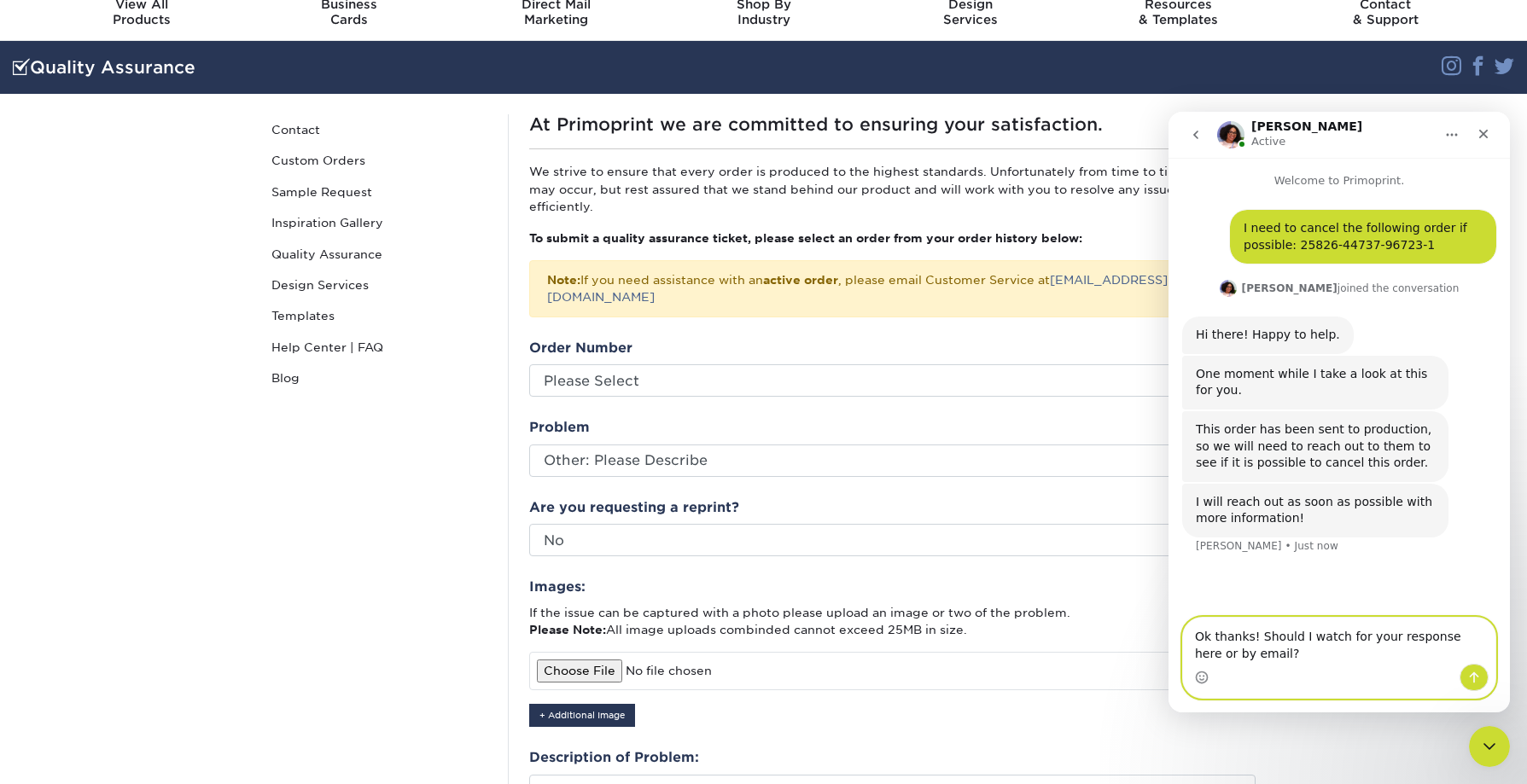
type textarea "Ok thanks! Should I watch for your response here or by email?"
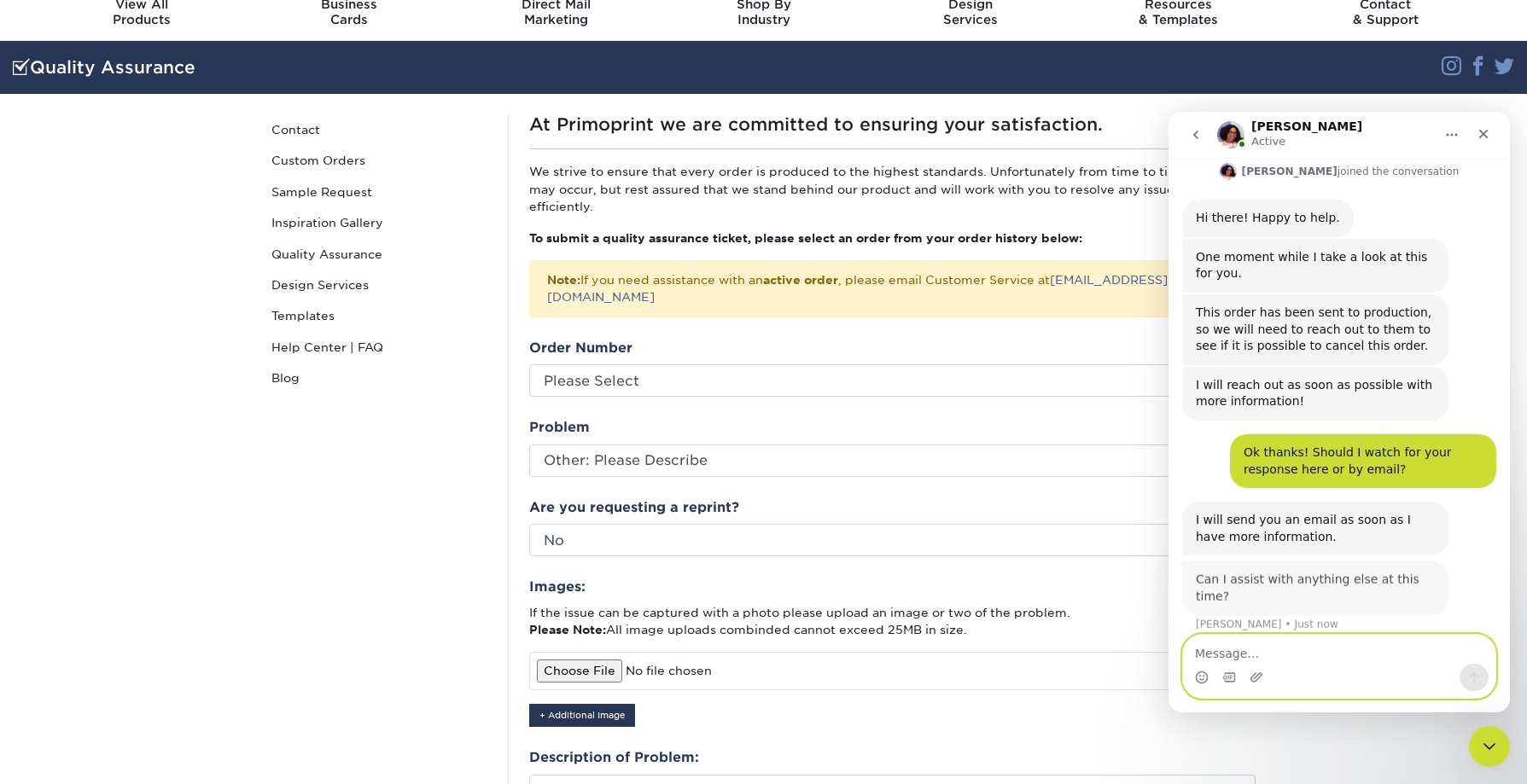
scroll to position [113, 0]
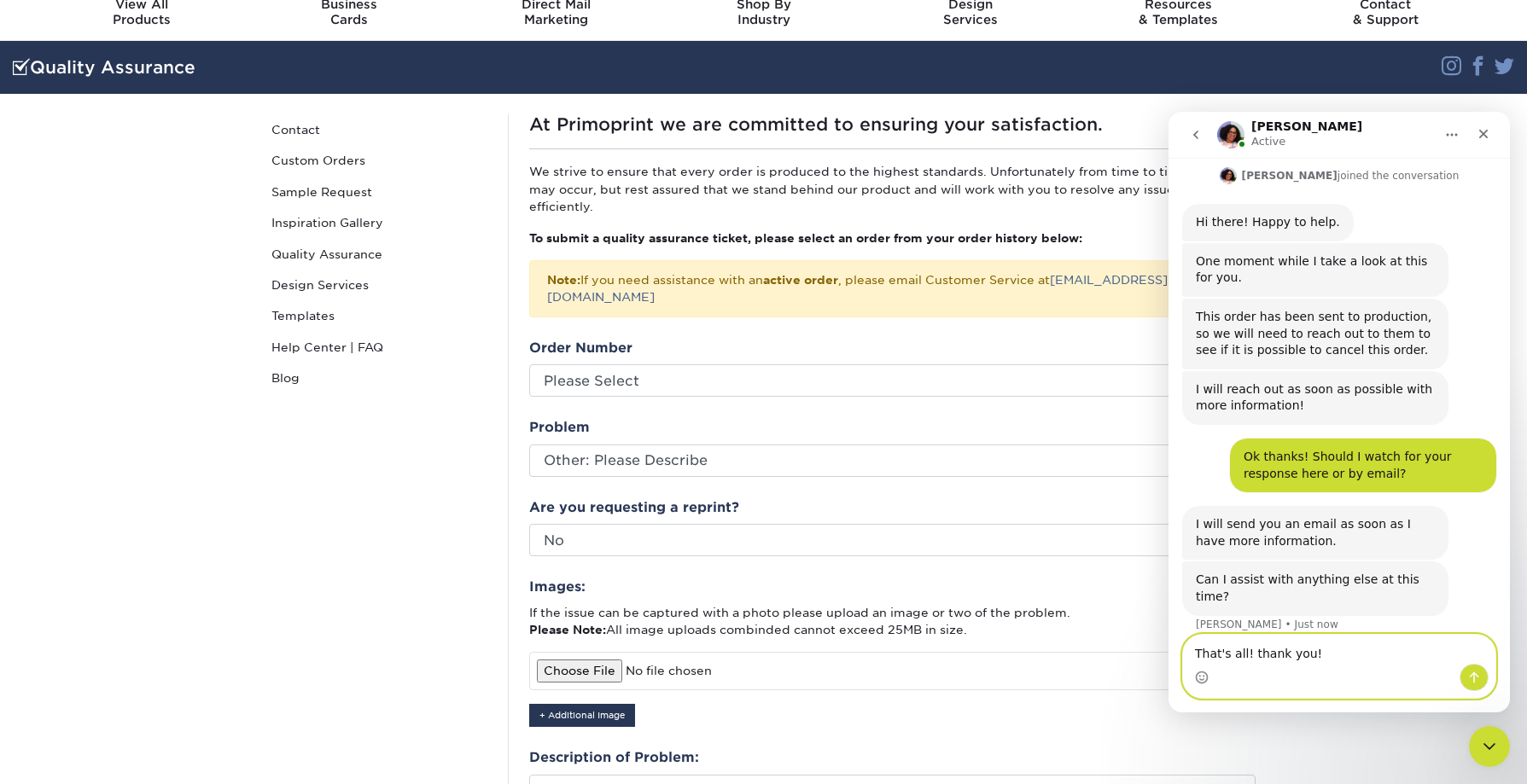
type textarea "That's all! thank you!"
click at [1483, 678] on button "Send a message…" at bounding box center [1474, 677] width 29 height 27
